Goal: Book appointment/travel/reservation

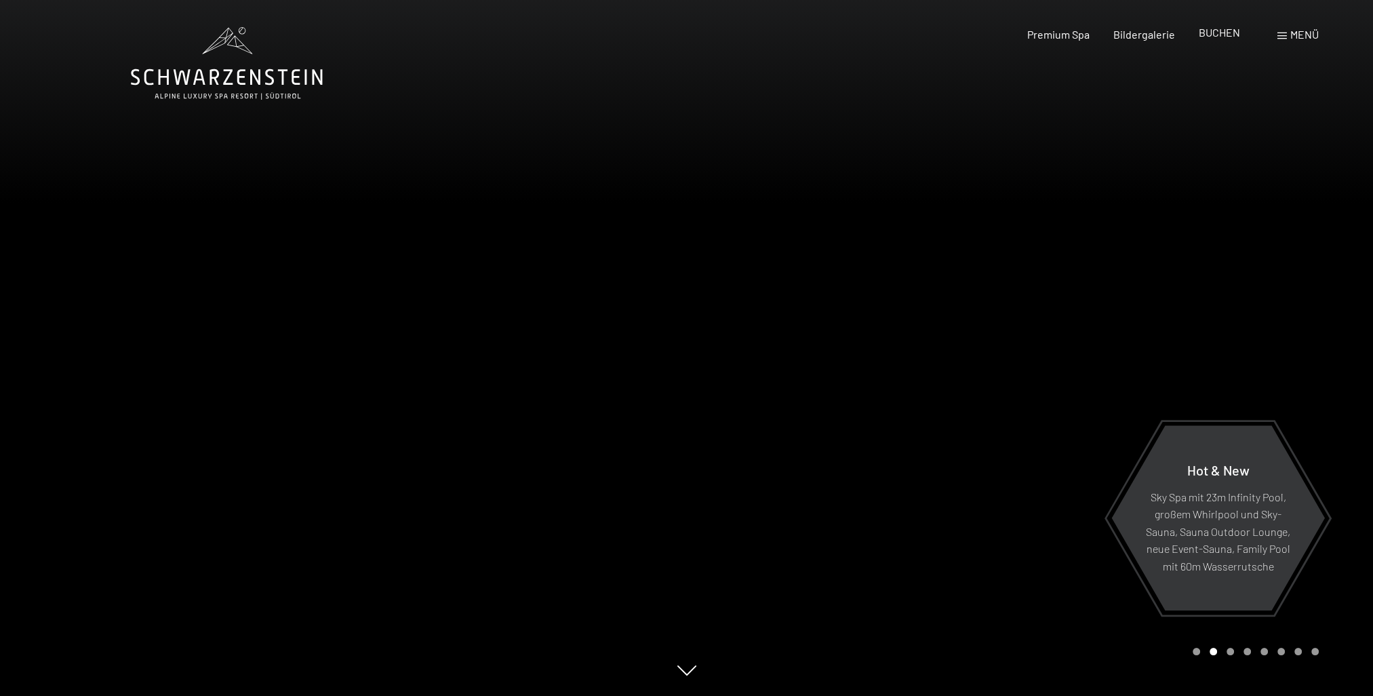
click at [1201, 37] on span "BUCHEN" at bounding box center [1219, 32] width 41 height 13
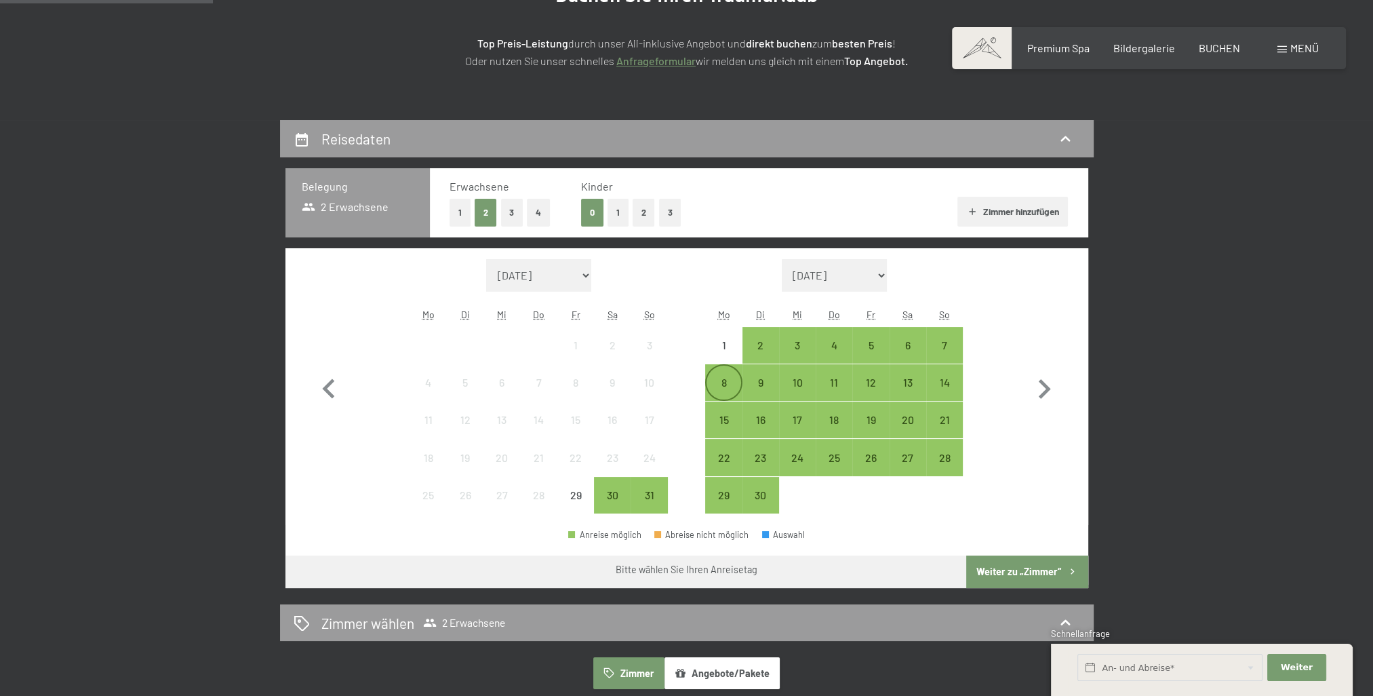
click at [713, 381] on div "8" at bounding box center [723, 394] width 34 height 34
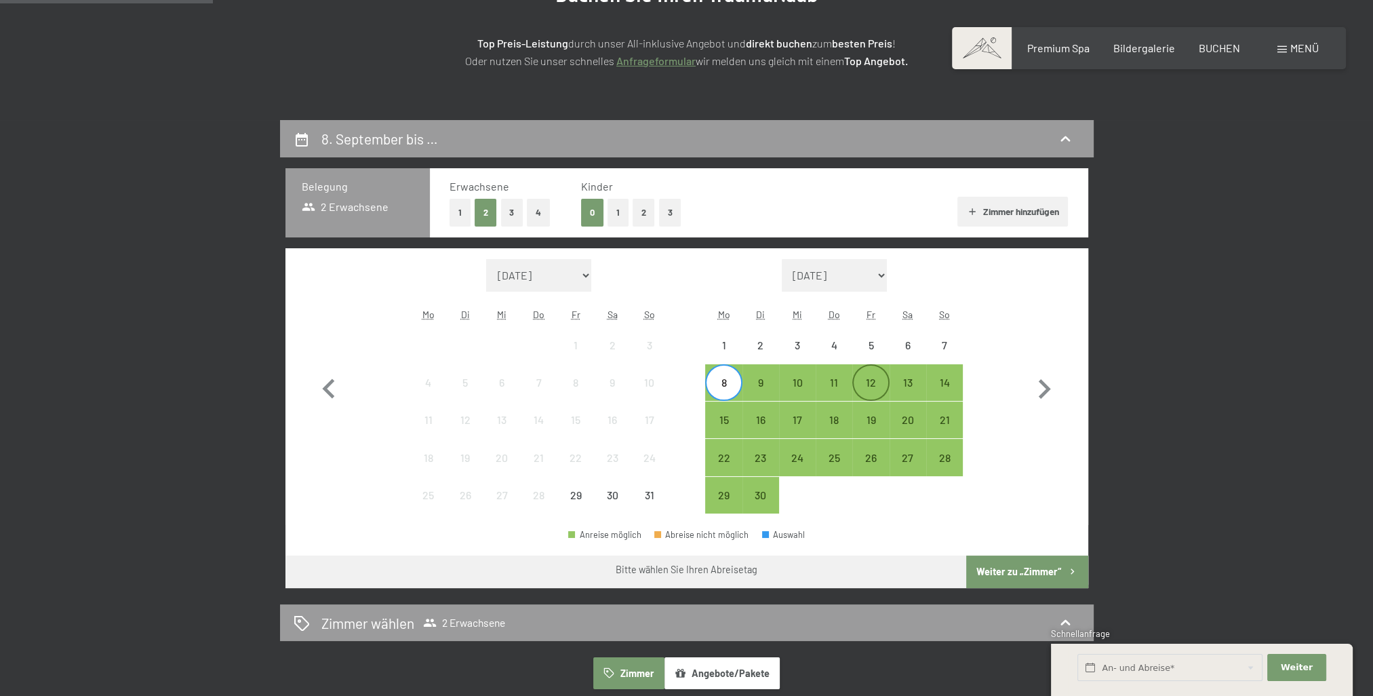
click at [864, 386] on div "12" at bounding box center [870, 394] width 34 height 34
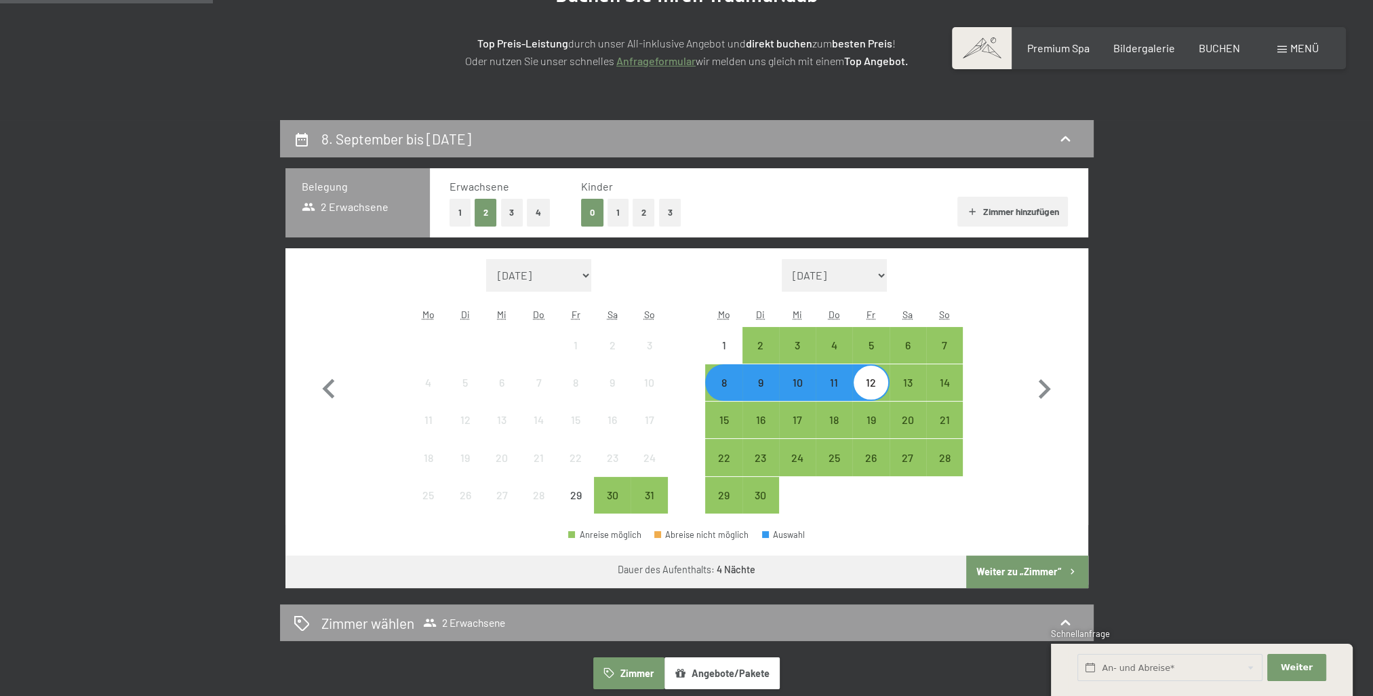
click at [996, 571] on button "Weiter zu „Zimmer“" at bounding box center [1026, 571] width 121 height 33
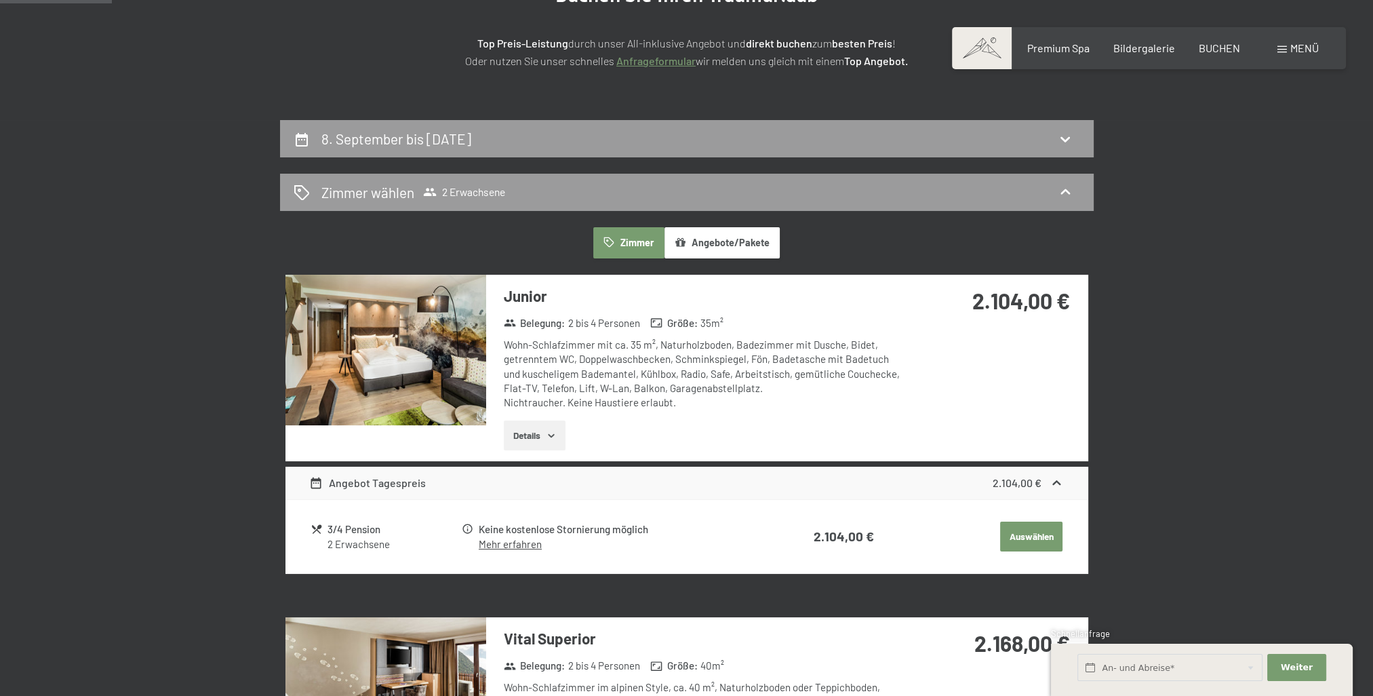
scroll to position [323, 0]
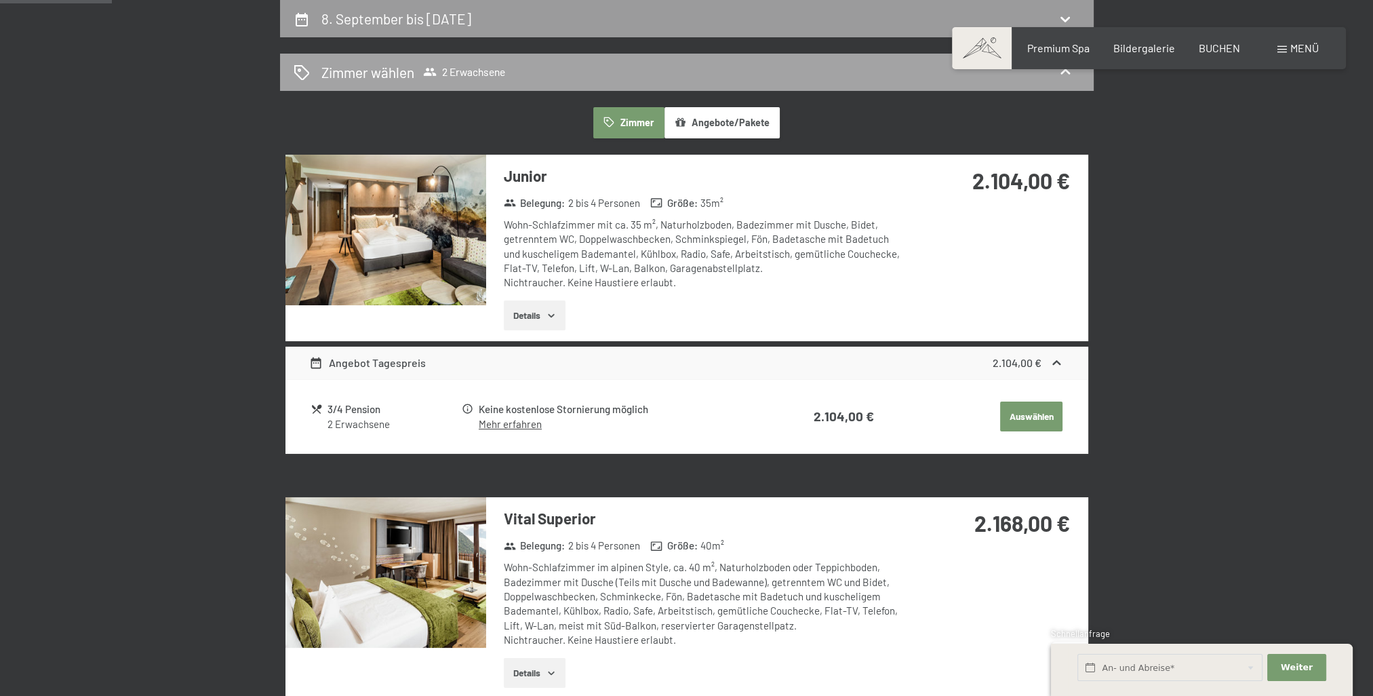
click at [1060, 75] on icon at bounding box center [1065, 72] width 16 height 16
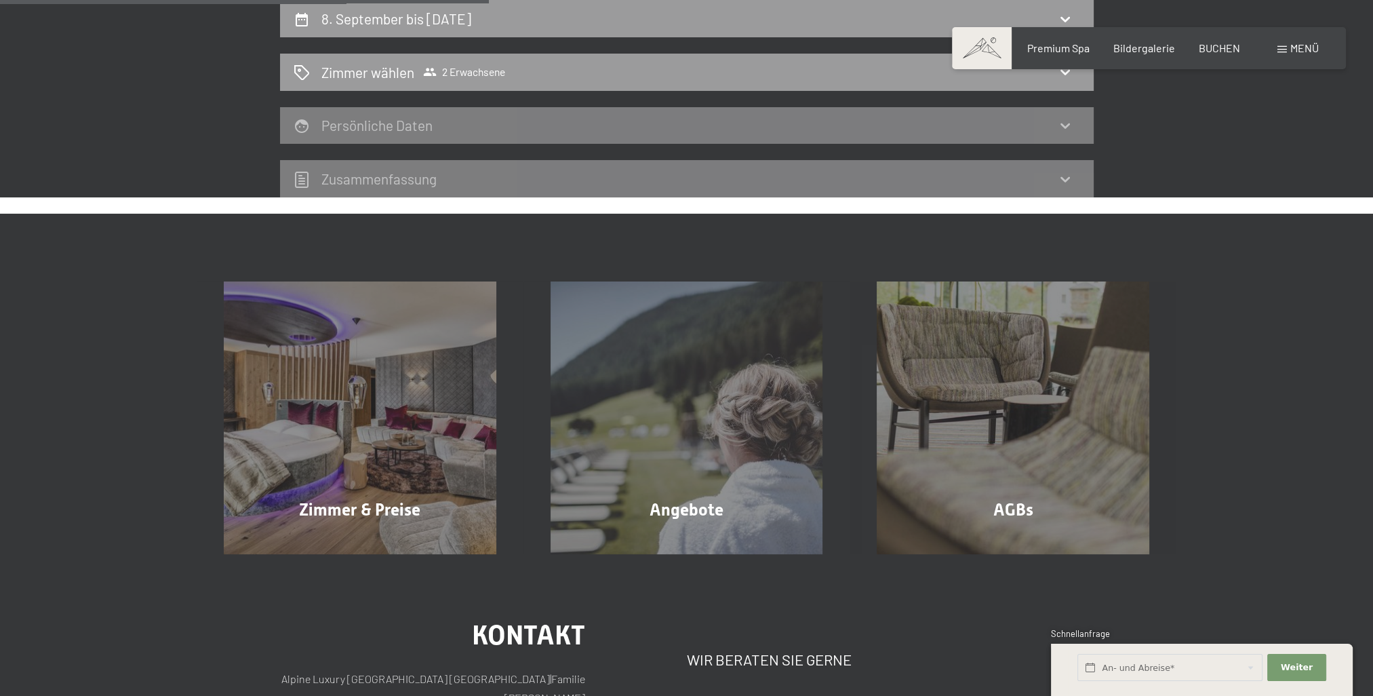
scroll to position [0, 0]
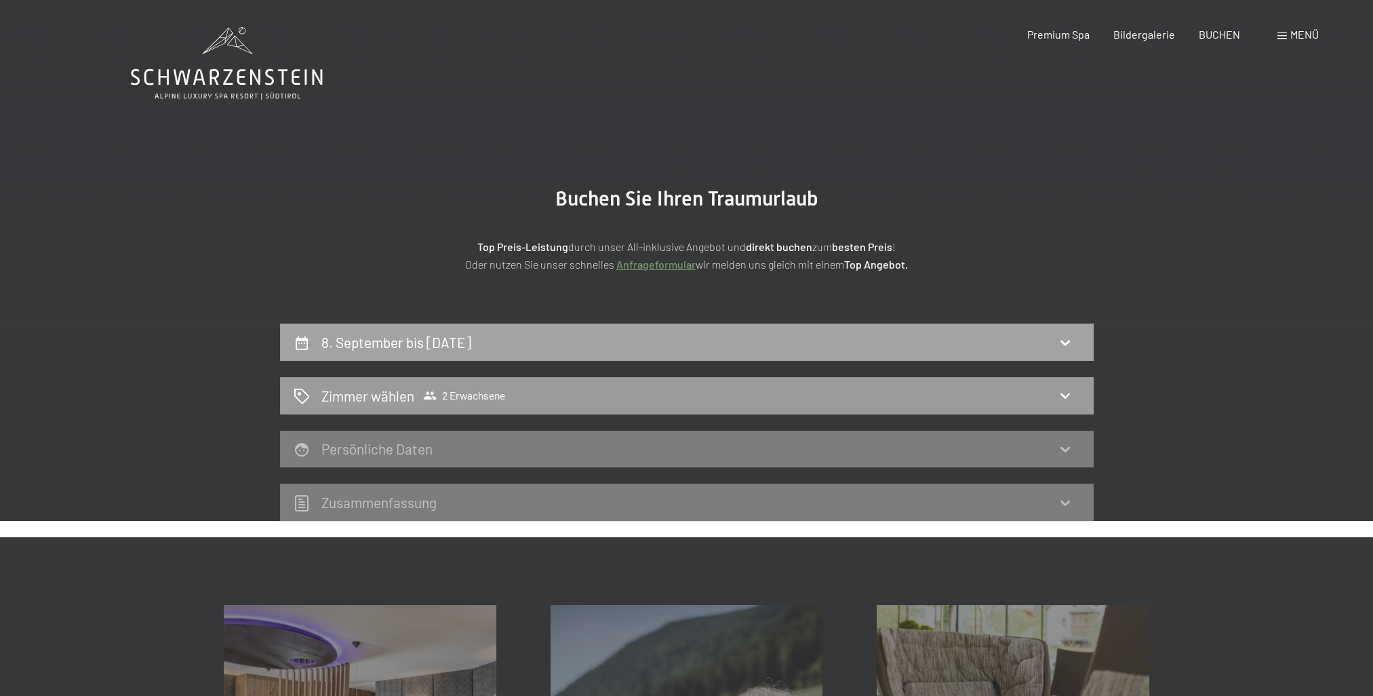
click at [1061, 341] on icon at bounding box center [1064, 342] width 9 height 5
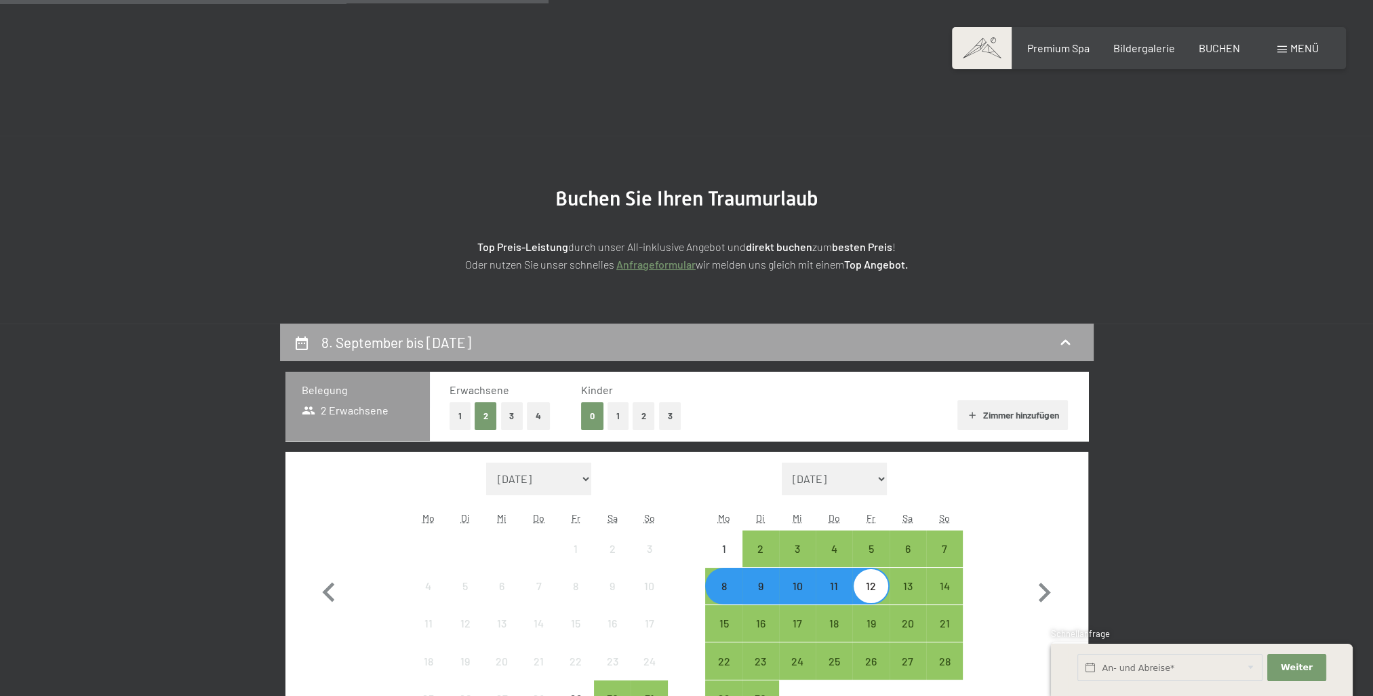
scroll to position [323, 0]
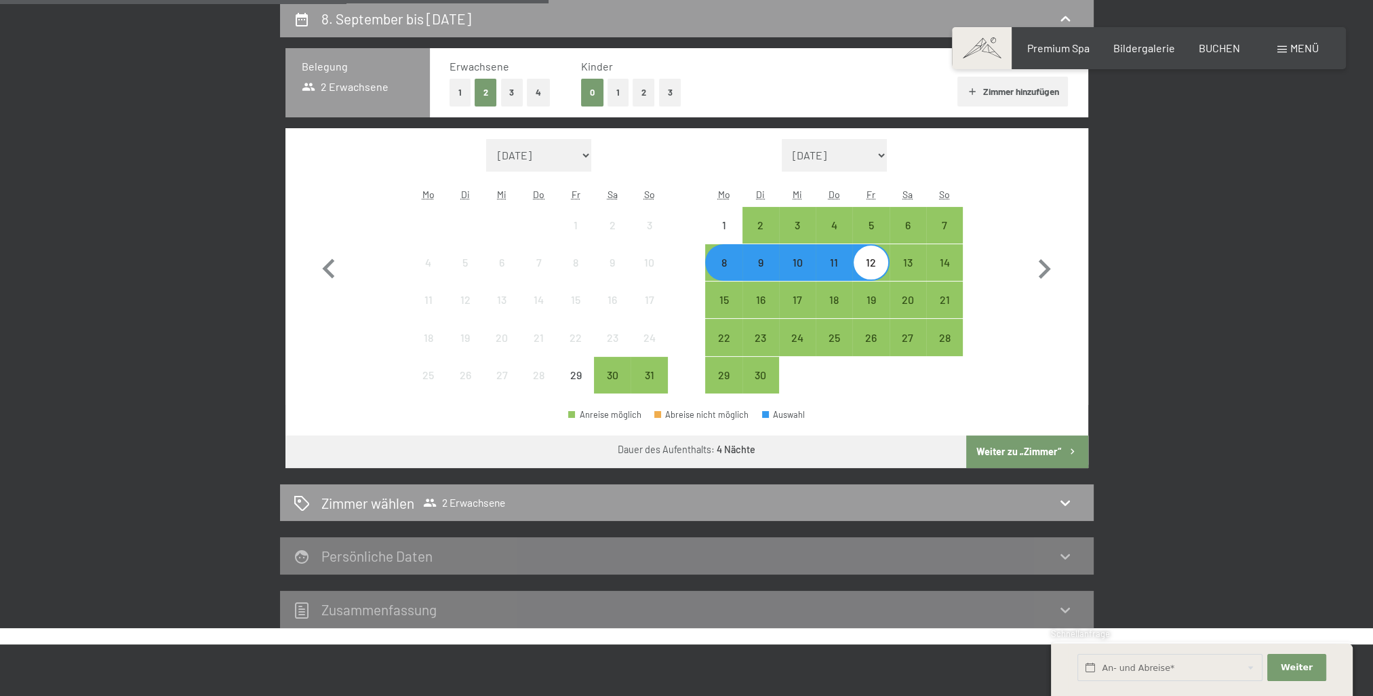
click at [459, 84] on button "1" at bounding box center [459, 93] width 21 height 28
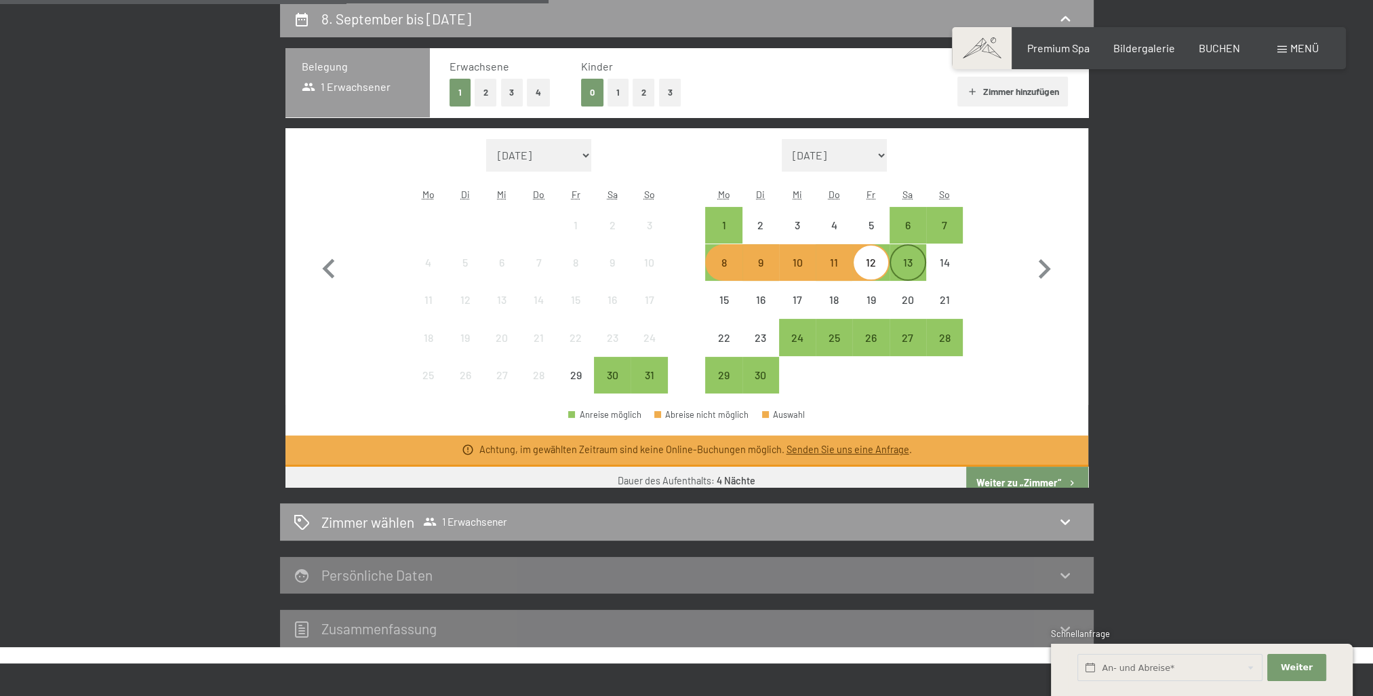
click at [911, 266] on div "13" at bounding box center [908, 274] width 34 height 34
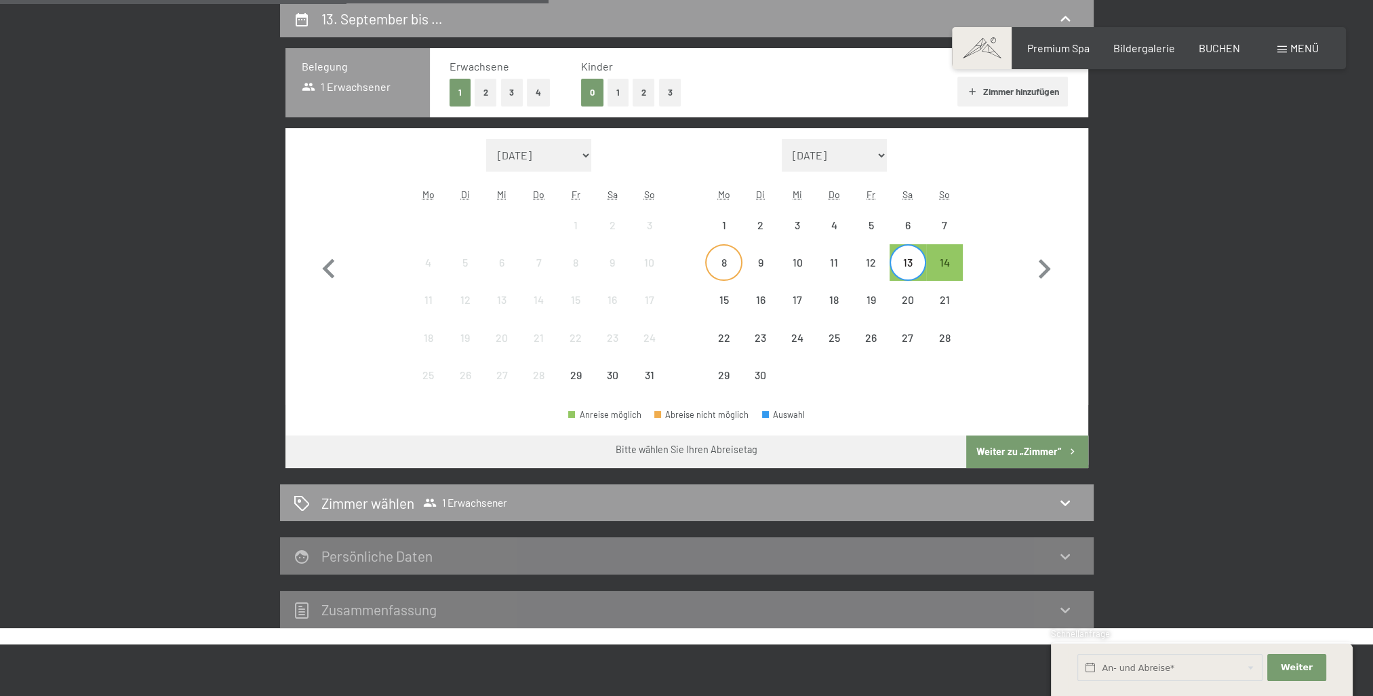
click at [721, 270] on div "8" at bounding box center [723, 274] width 34 height 34
click at [900, 263] on div "13" at bounding box center [908, 274] width 34 height 34
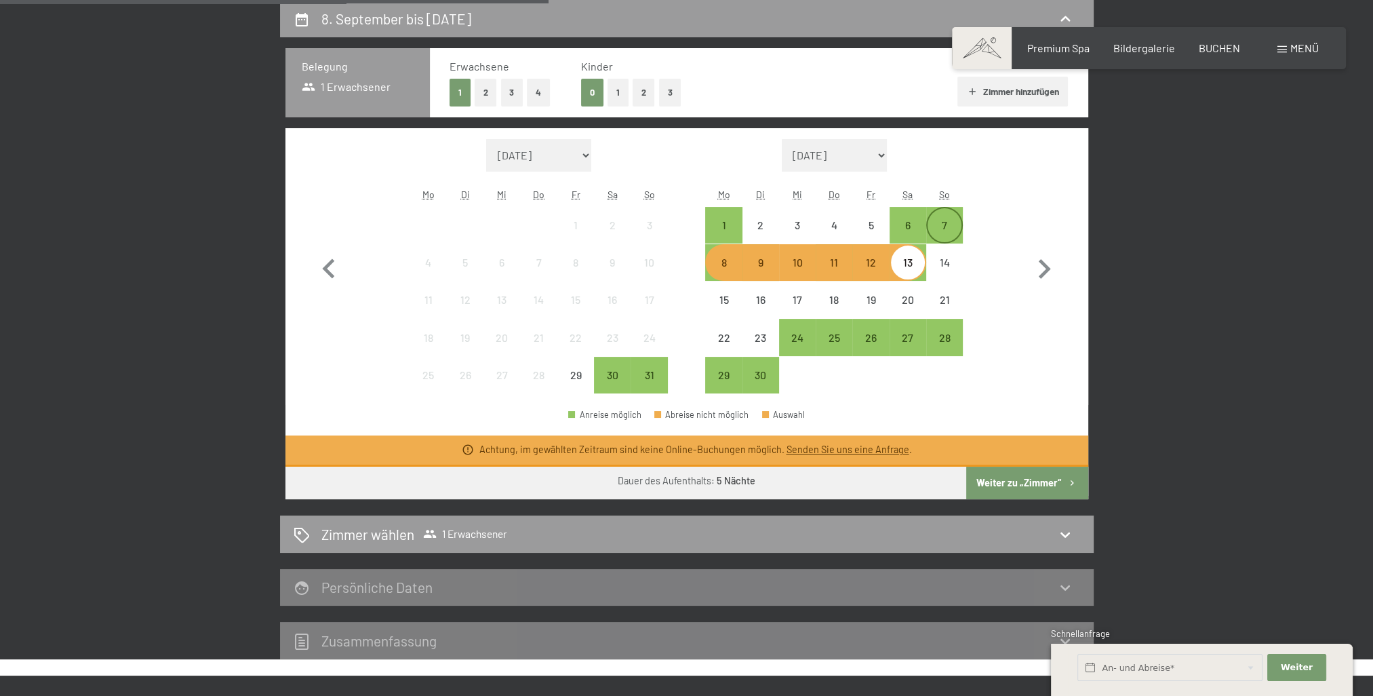
click at [948, 225] on div "7" at bounding box center [944, 237] width 34 height 34
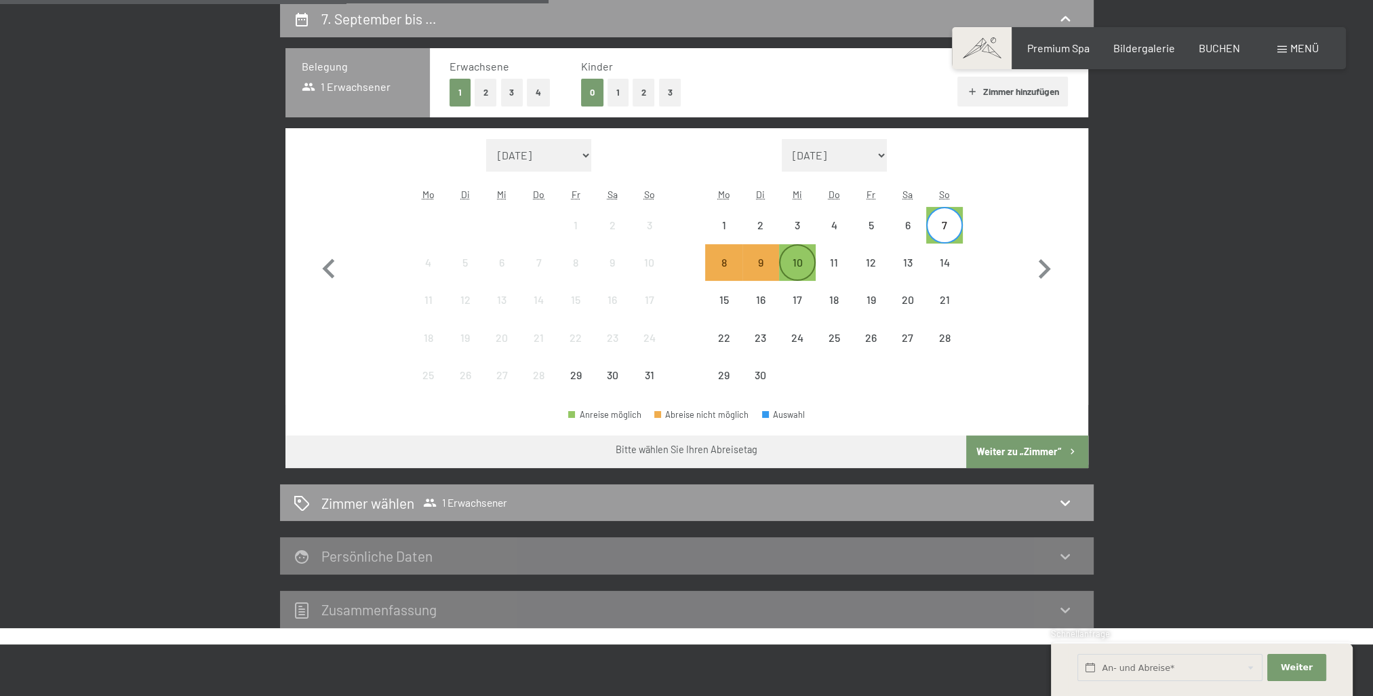
click at [800, 268] on div "10" at bounding box center [797, 274] width 34 height 34
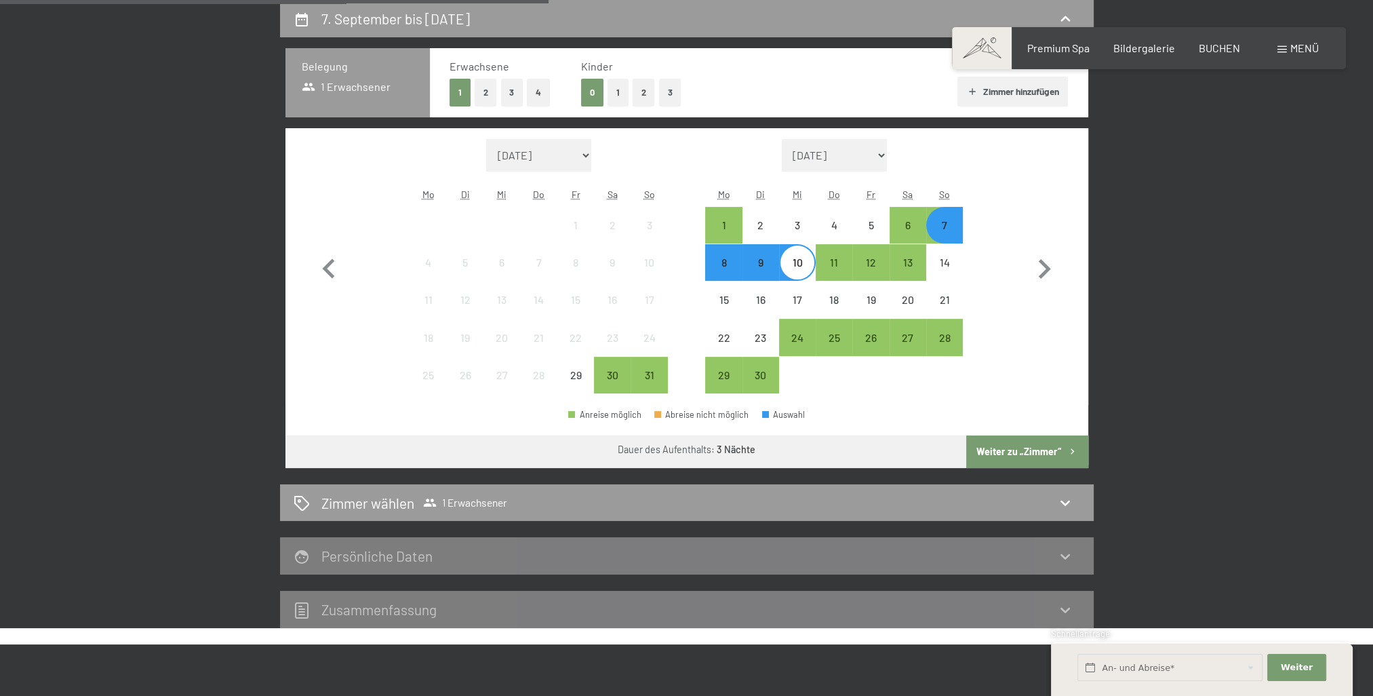
click at [948, 232] on div "7" at bounding box center [944, 237] width 34 height 34
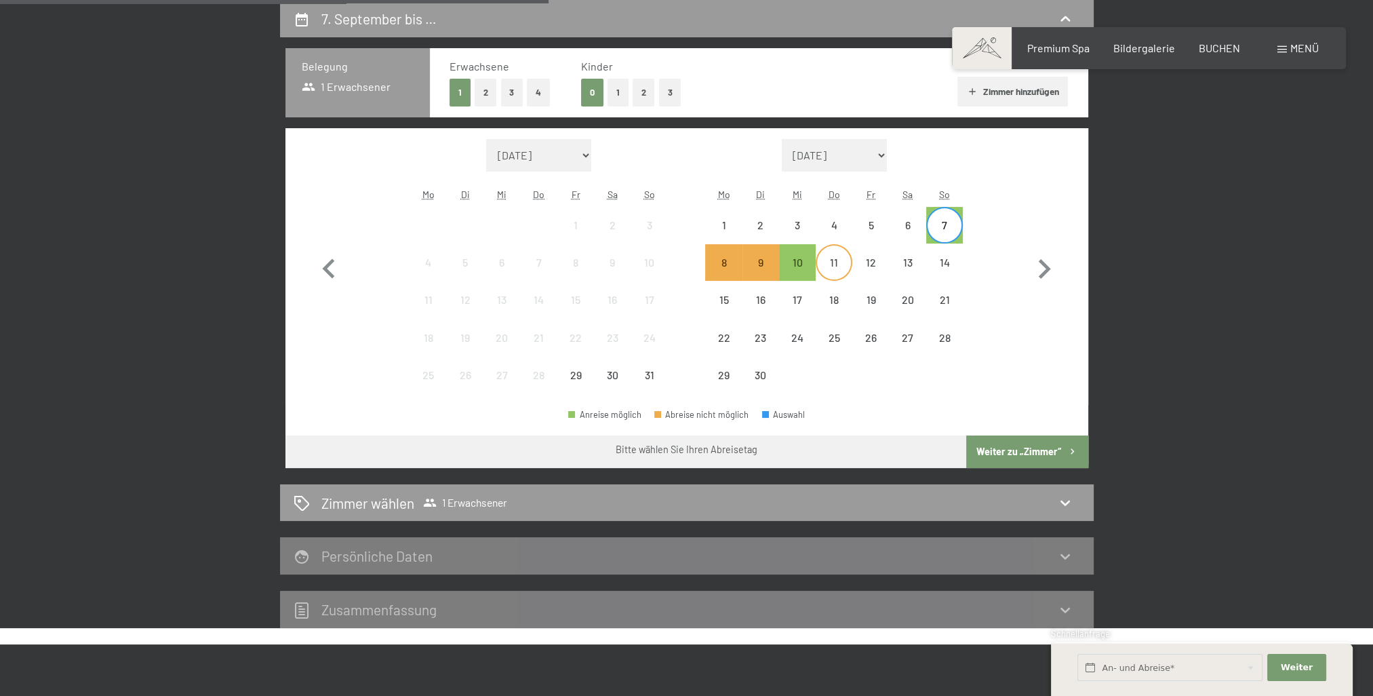
click at [835, 264] on div "11" at bounding box center [834, 274] width 34 height 34
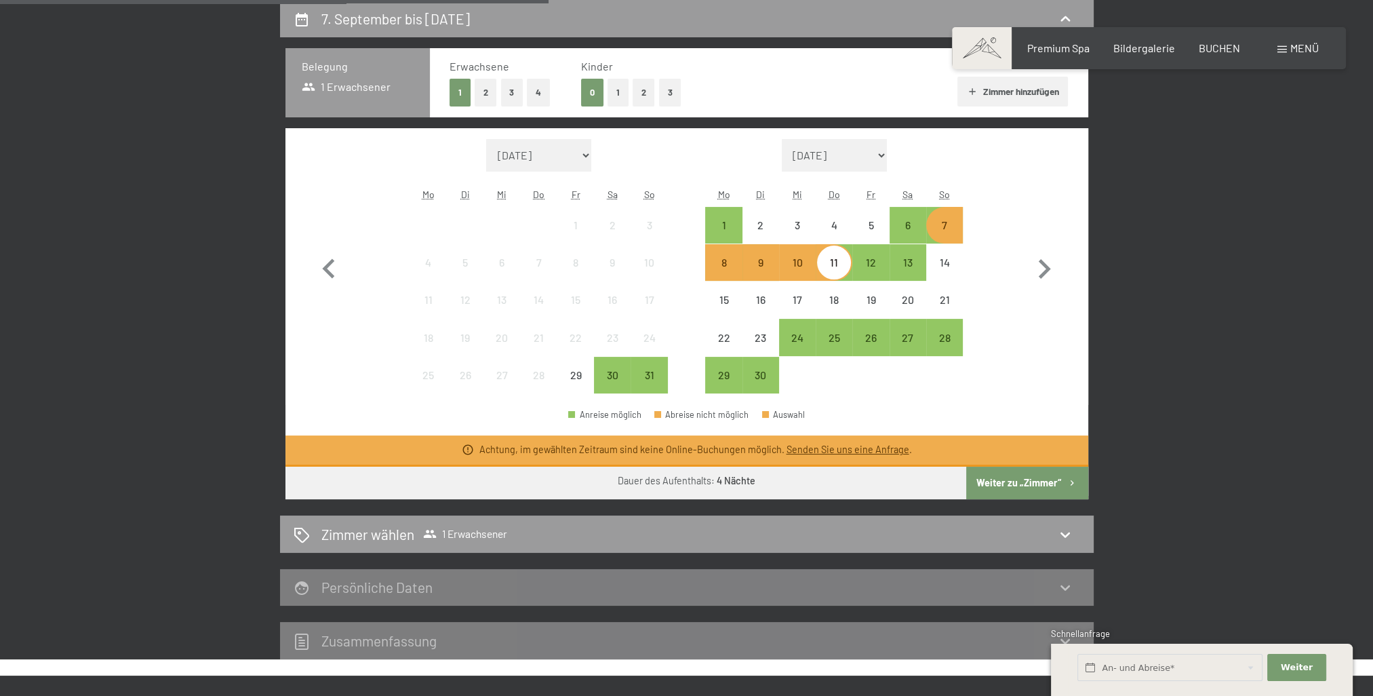
click at [834, 264] on div "11" at bounding box center [834, 274] width 34 height 34
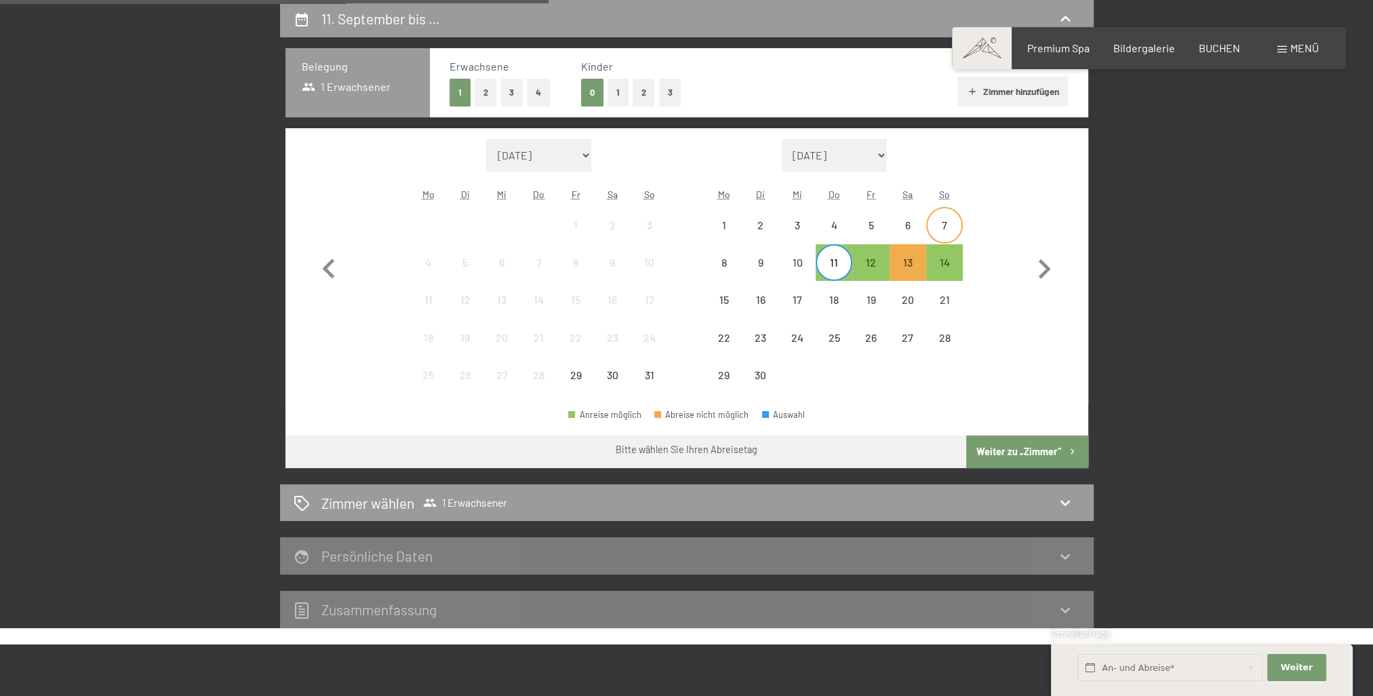
click at [944, 229] on div "7" at bounding box center [944, 237] width 34 height 34
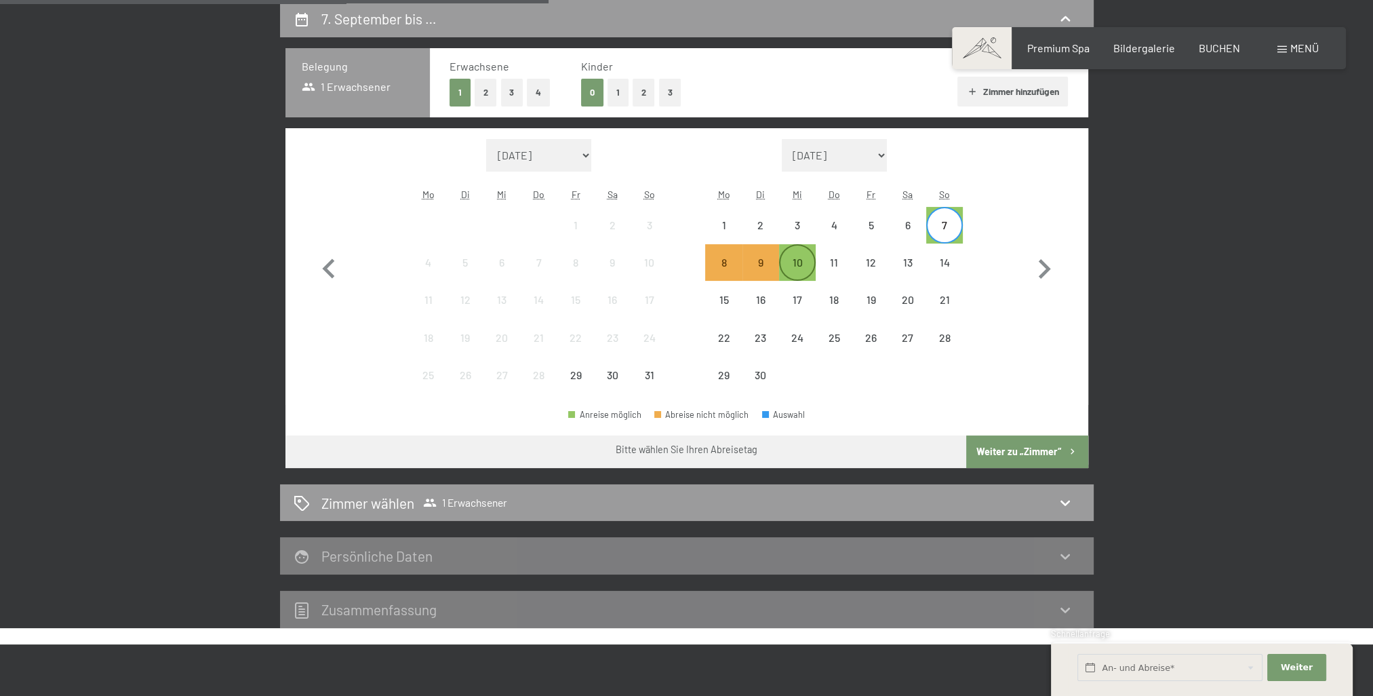
click at [805, 262] on div "10" at bounding box center [797, 274] width 34 height 34
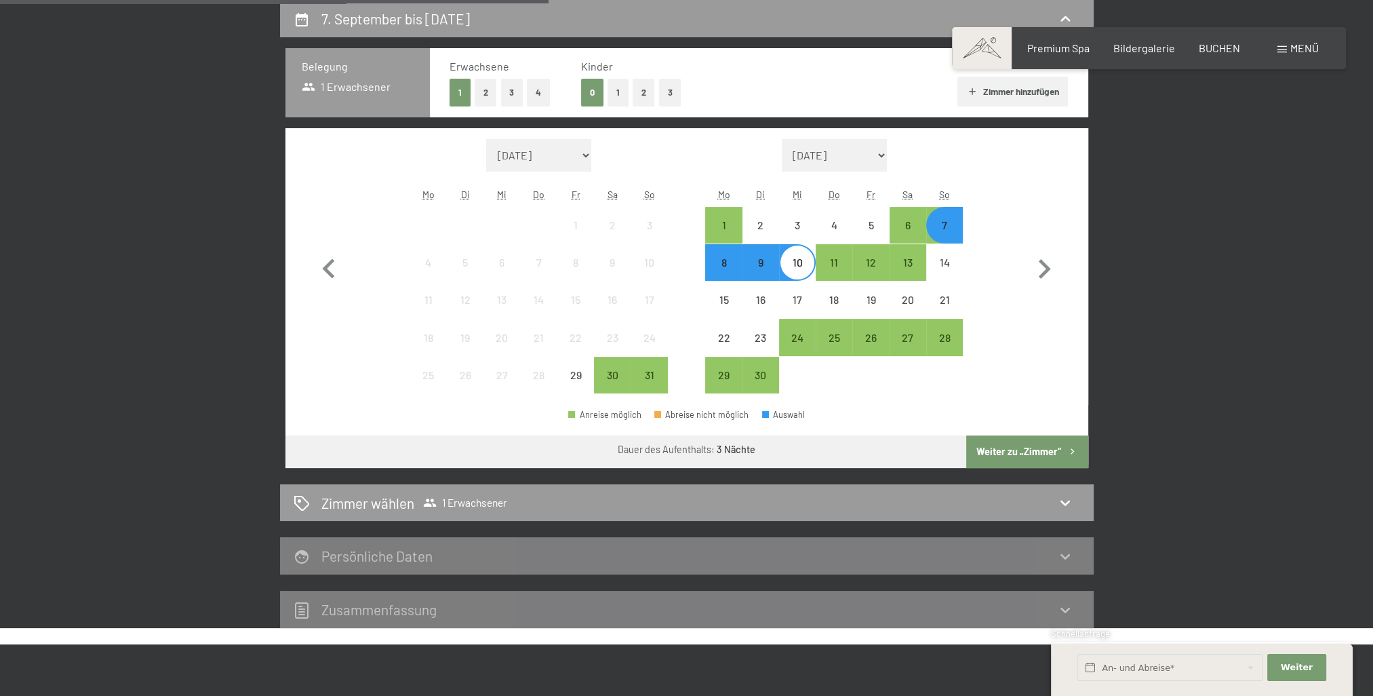
click at [1024, 454] on button "Weiter zu „Zimmer“" at bounding box center [1026, 451] width 121 height 33
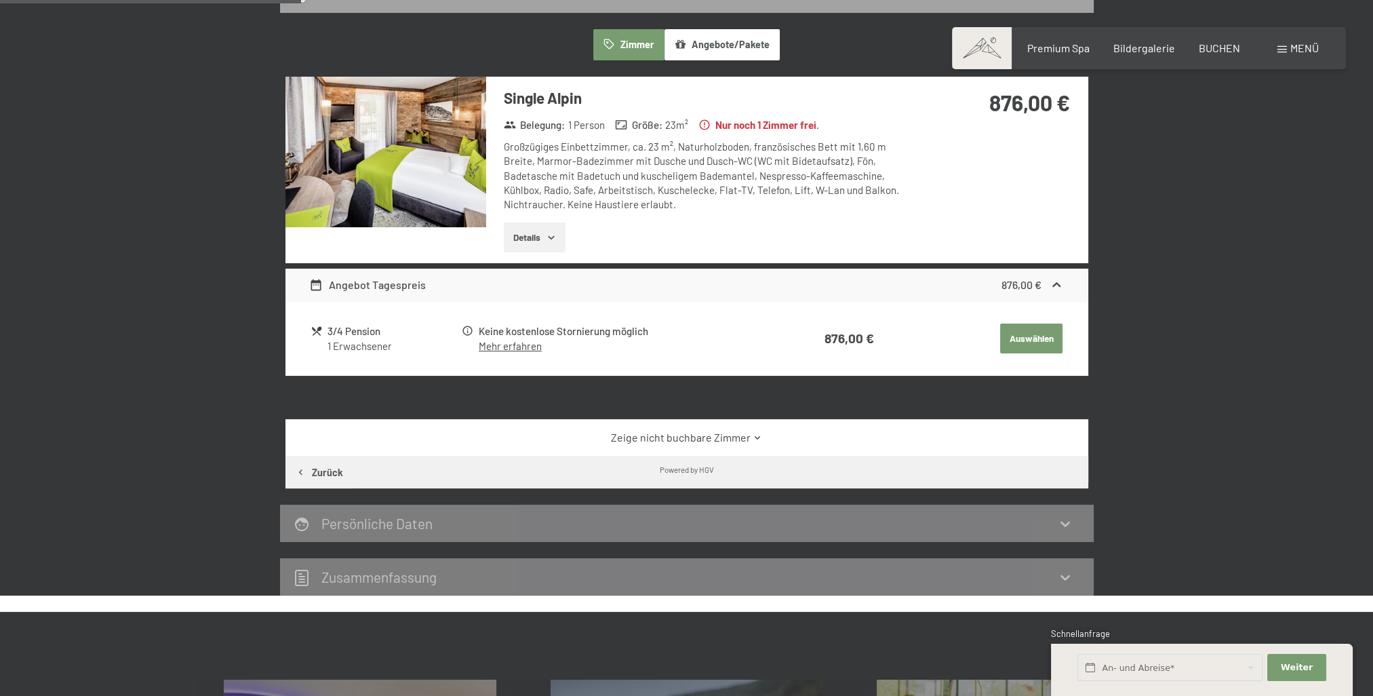
scroll to position [256, 0]
